Goal: Transaction & Acquisition: Purchase product/service

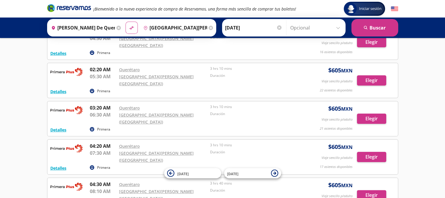
scroll to position [104, 0]
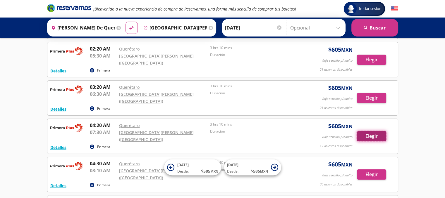
click at [372, 131] on button "Elegir" at bounding box center [371, 136] width 29 height 10
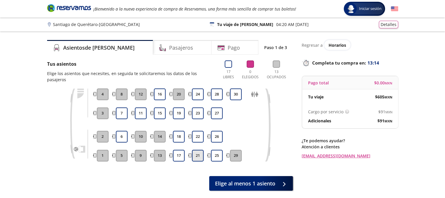
click at [195, 151] on button "21" at bounding box center [198, 156] width 12 height 12
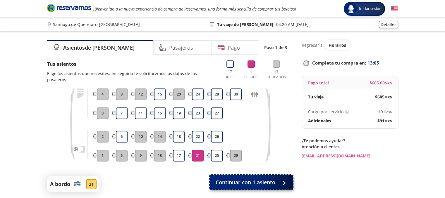
click at [246, 179] on span "Continuar con 1 asiento" at bounding box center [245, 183] width 60 height 8
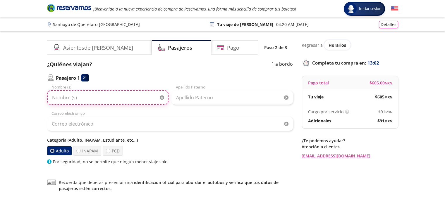
click at [66, 101] on input "Nombre (s)" at bounding box center [107, 97] width 121 height 15
type input "g"
type input "Gimena"
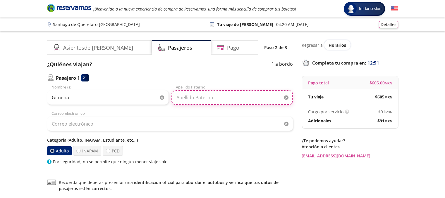
click at [196, 98] on input "Apellido Paterno" at bounding box center [231, 97] width 121 height 15
type input "[GEOGRAPHIC_DATA]"
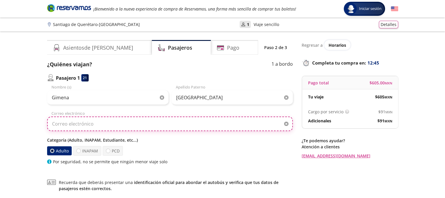
click at [107, 123] on input "Correo electrónico" at bounding box center [170, 124] width 246 height 15
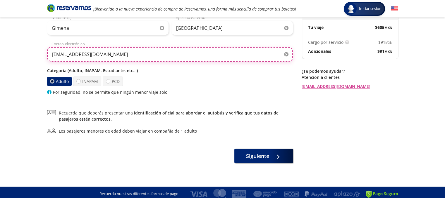
scroll to position [72, 0]
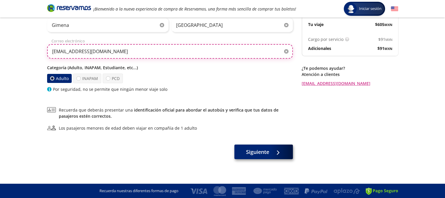
type input "[EMAIL_ADDRESS][DOMAIN_NAME]"
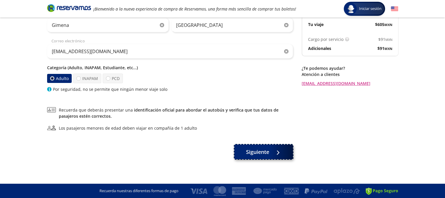
click at [274, 153] on div at bounding box center [276, 151] width 9 height 7
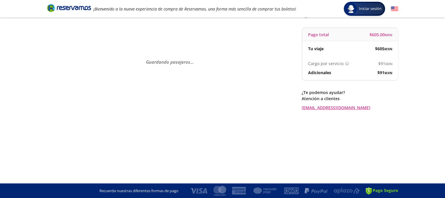
scroll to position [0, 0]
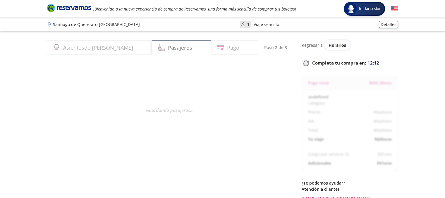
select select "MX"
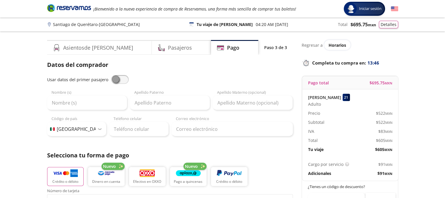
click at [113, 80] on span at bounding box center [120, 79] width 18 height 9
click at [111, 75] on input "checkbox" at bounding box center [111, 75] width 0 height 0
type input "Gimena"
type input "[GEOGRAPHIC_DATA]"
type input "[EMAIL_ADDRESS][DOMAIN_NAME]"
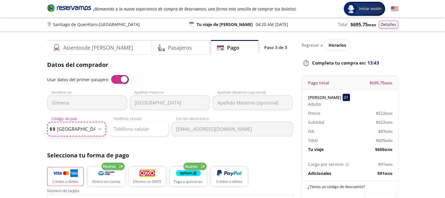
click at [103, 129] on select "Código de país [GEOGRAPHIC_DATA] +1 [GEOGRAPHIC_DATA] +52 [GEOGRAPHIC_DATA] +57…" at bounding box center [76, 129] width 59 height 15
select select "UY"
click at [47, 122] on select "Código de país [GEOGRAPHIC_DATA] +1 [GEOGRAPHIC_DATA] +52 [GEOGRAPHIC_DATA] +57…" at bounding box center [76, 129] width 59 height 15
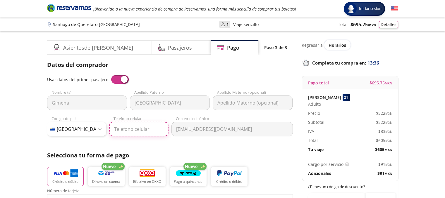
click at [131, 130] on input "Teléfono celular" at bounding box center [138, 129] width 59 height 15
type input "098 327 628"
click at [201, 139] on div "Datos del comprador Usar datos del primer pasajero Gimena Nombre (s) [GEOGRAPHI…" at bounding box center [170, 193] width 246 height 265
click at [62, 172] on img "button" at bounding box center [65, 173] width 25 height 9
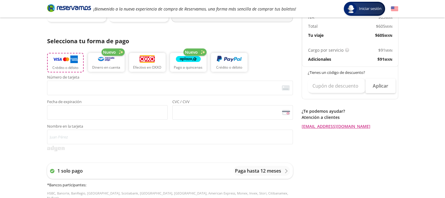
scroll to position [116, 0]
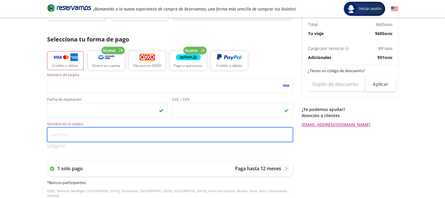
click at [62, 130] on input "Nombre en la tarjeta" at bounding box center [170, 134] width 246 height 15
type input "M"
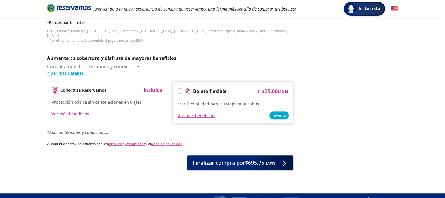
scroll to position [281, 0]
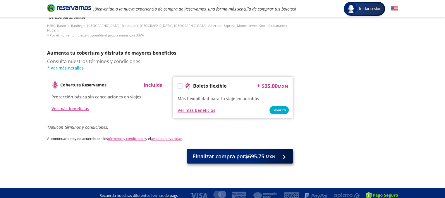
type input "[PERSON_NAME]"
click at [244, 155] on span "Finalizar compra por $695.75 MXN" at bounding box center [234, 157] width 82 height 8
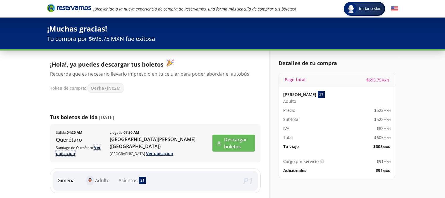
click at [97, 146] on link "Ver ubicación" at bounding box center [78, 151] width 45 height 12
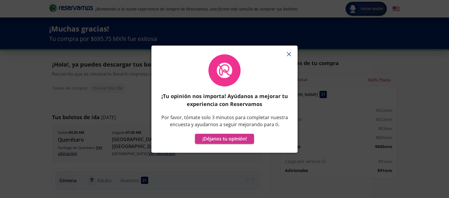
click at [289, 56] on button "button" at bounding box center [288, 54] width 9 height 9
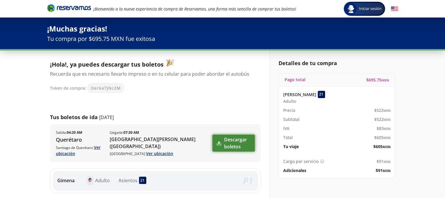
click at [218, 146] on link "Descargar boletos" at bounding box center [233, 143] width 42 height 17
